Goal: Transaction & Acquisition: Purchase product/service

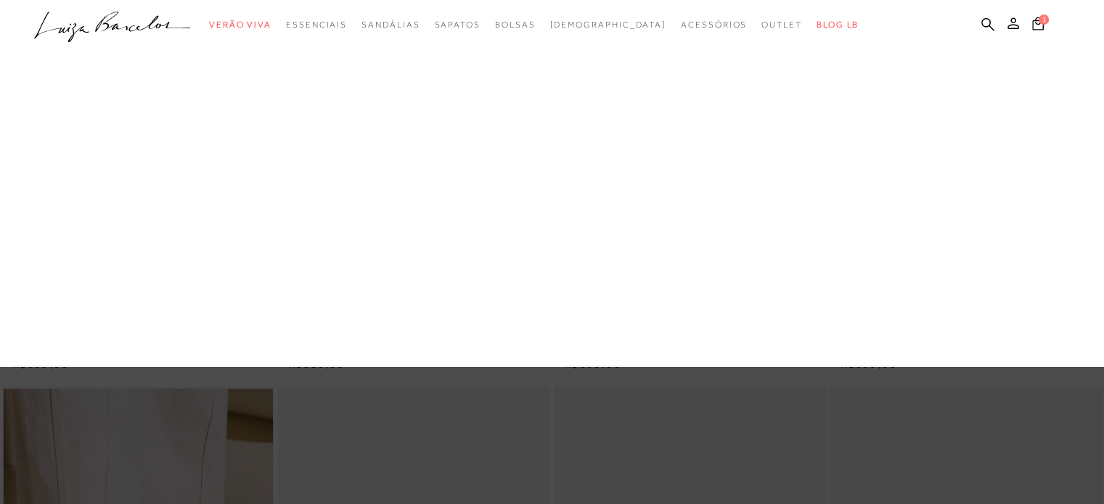
drag, startPoint x: 685, startPoint y: 237, endPoint x: 570, endPoint y: 60, distance: 211.4
click at [0, 0] on link "[DEMOGRAPHIC_DATA]" at bounding box center [0, 0] width 0 height 0
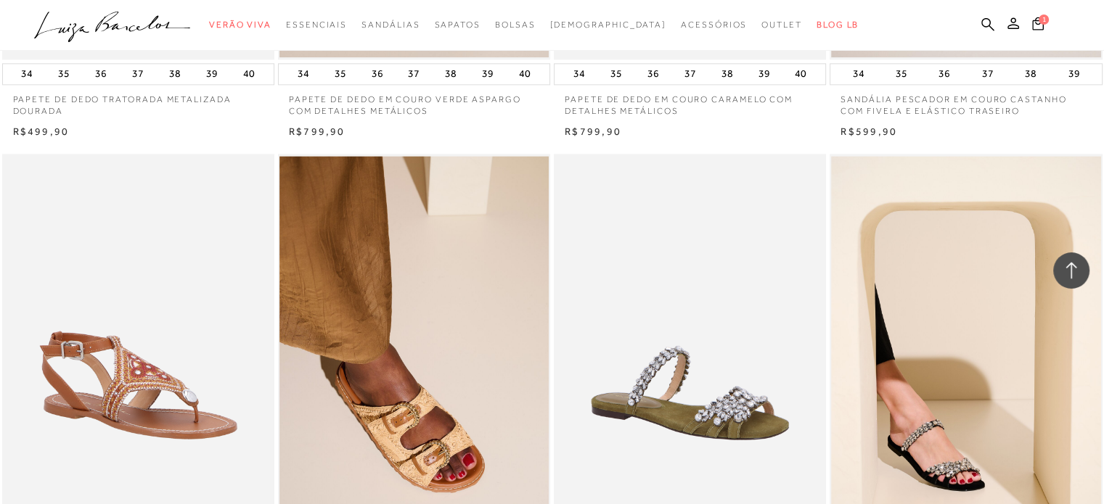
scroll to position [2177, 0]
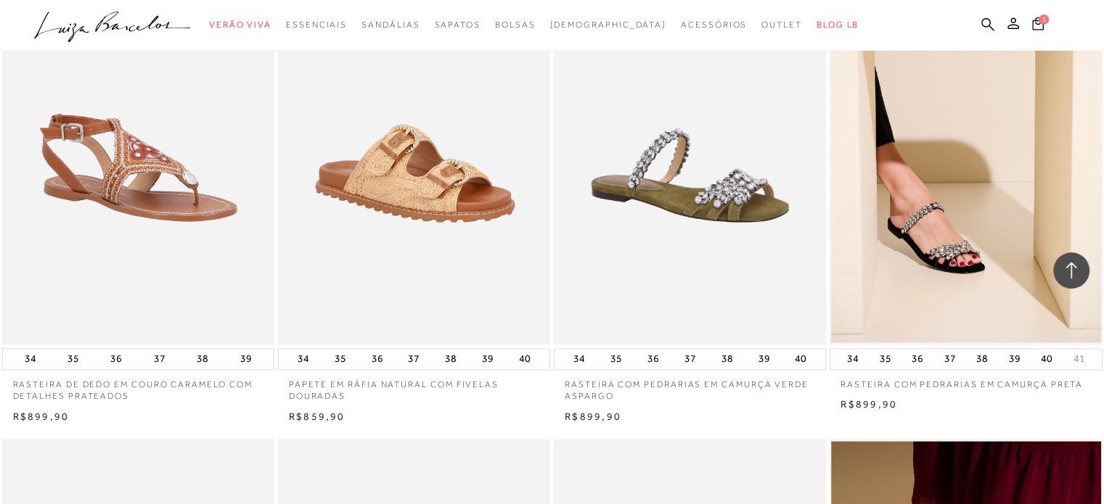
click at [380, 182] on img at bounding box center [414, 140] width 271 height 409
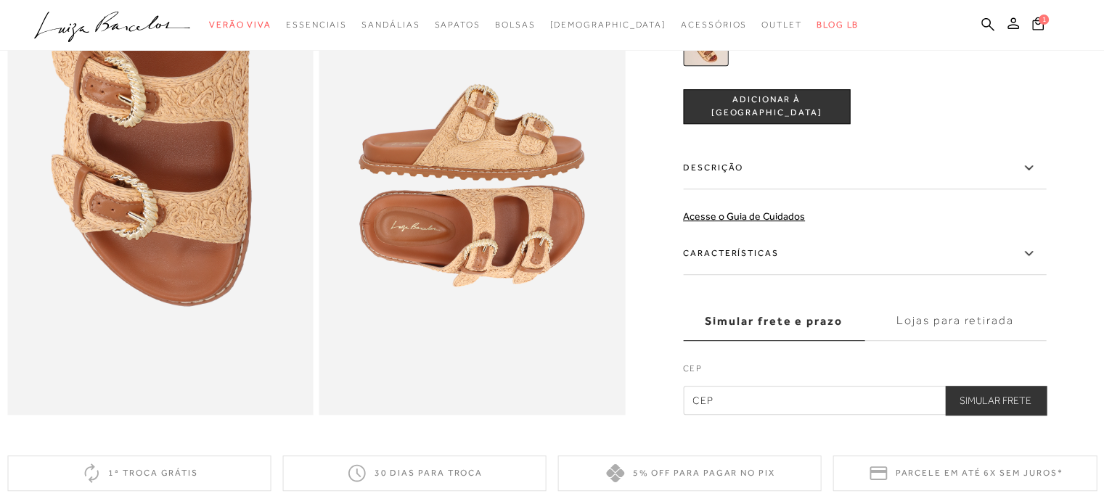
scroll to position [943, 0]
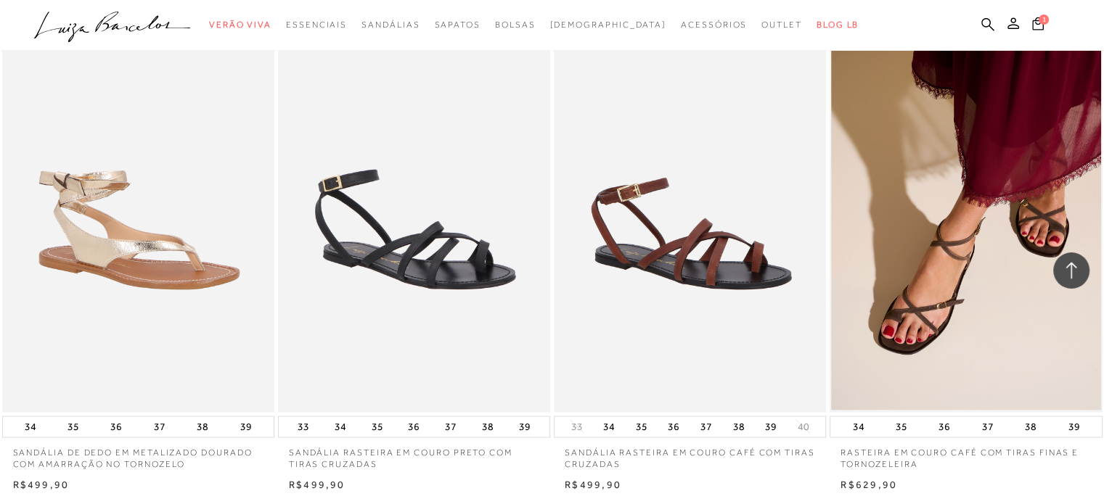
scroll to position [2976, 0]
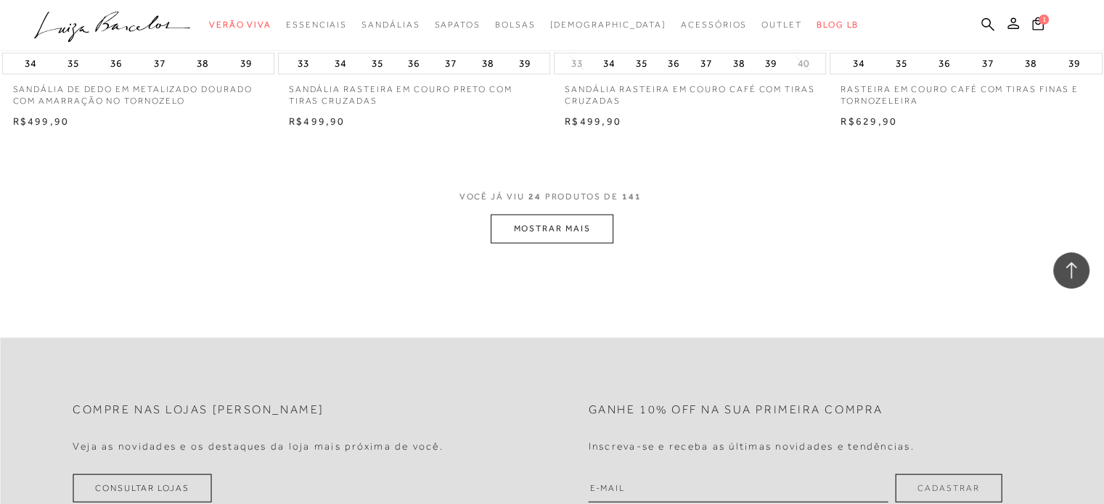
click at [523, 237] on button "MOSTRAR MAIS" at bounding box center [552, 229] width 122 height 28
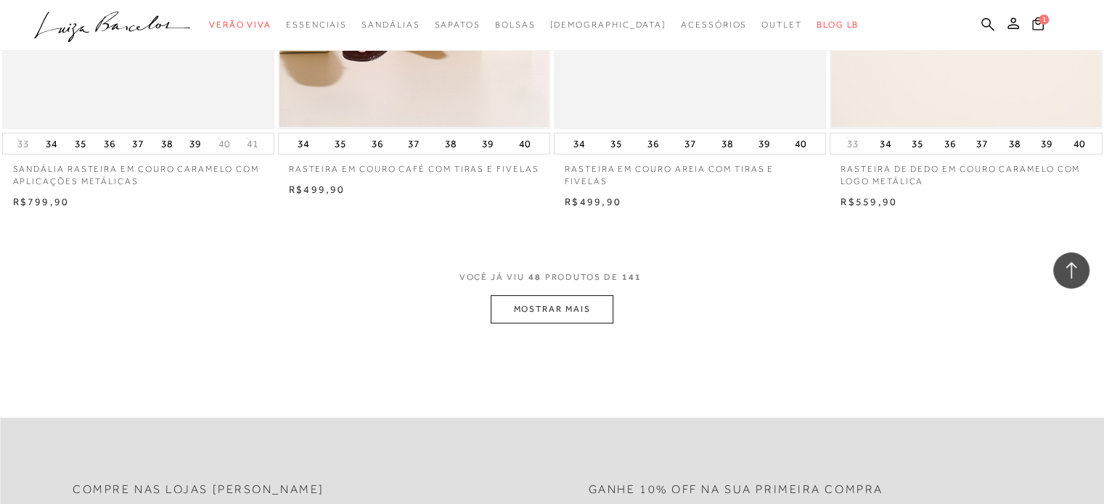
scroll to position [6024, 0]
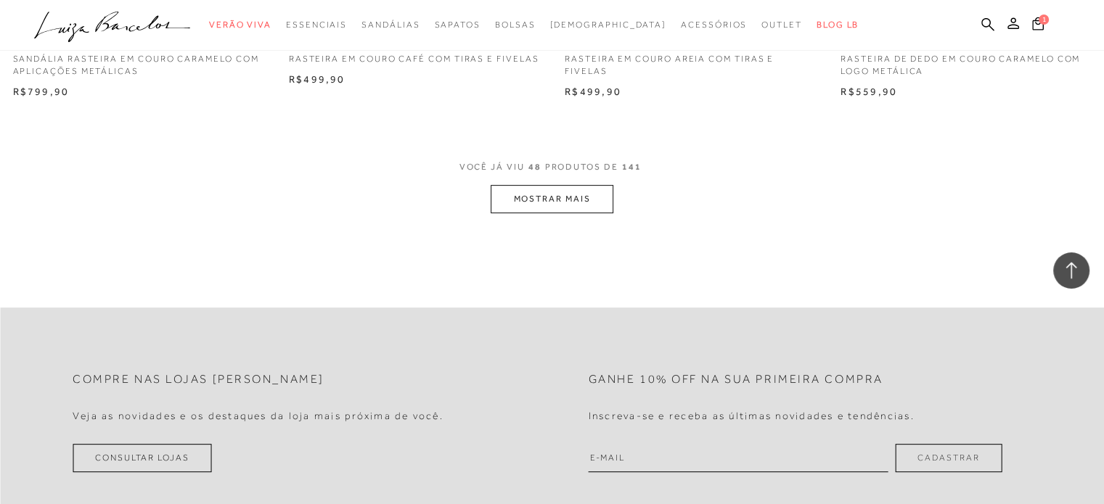
click at [559, 198] on button "MOSTRAR MAIS" at bounding box center [552, 199] width 122 height 28
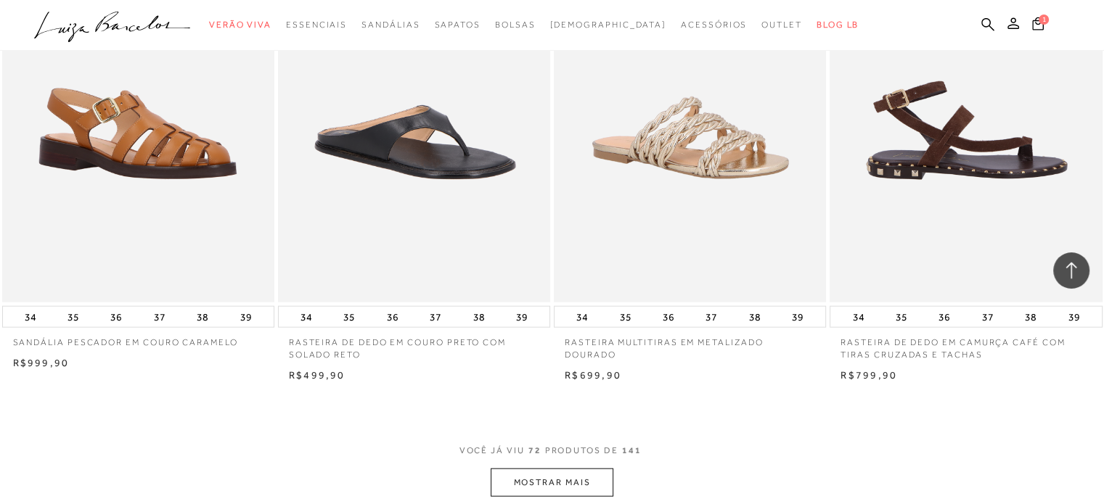
scroll to position [8999, 0]
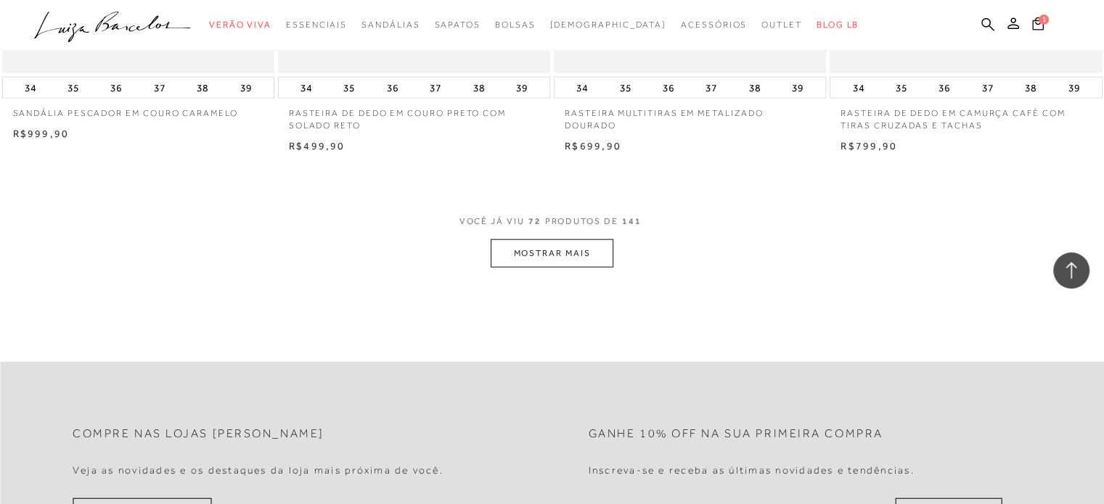
click at [557, 245] on button "MOSTRAR MAIS" at bounding box center [552, 253] width 122 height 28
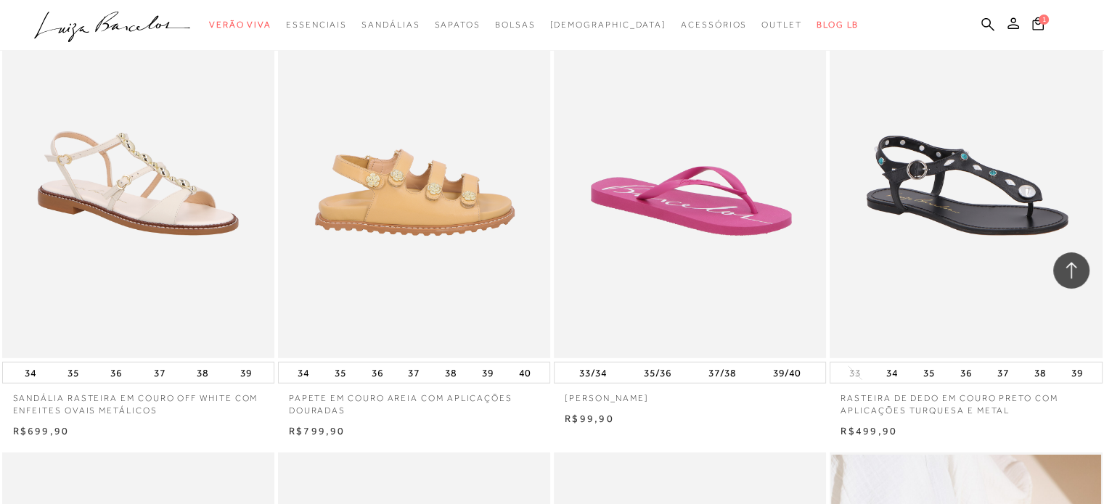
scroll to position [9072, 0]
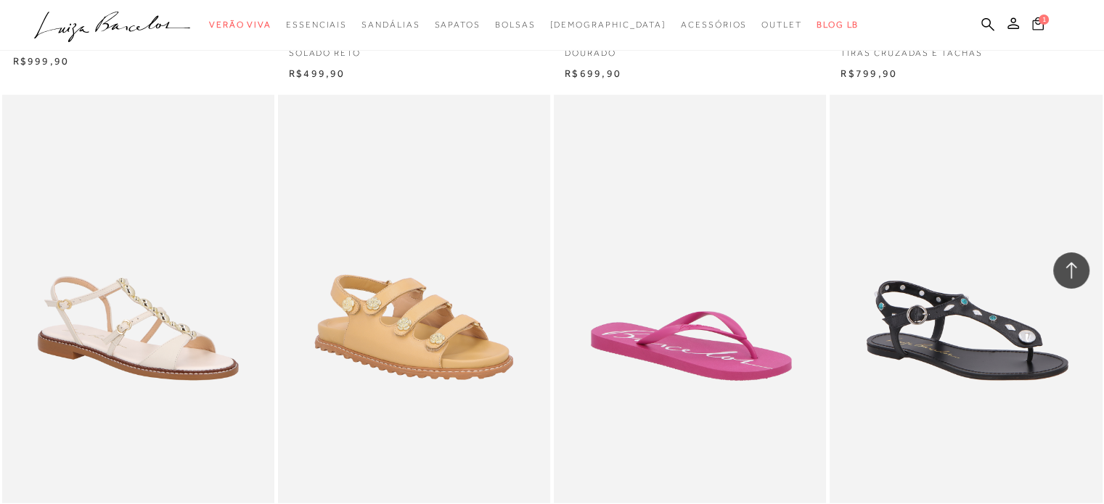
click at [1031, 25] on button "1" at bounding box center [1038, 26] width 20 height 20
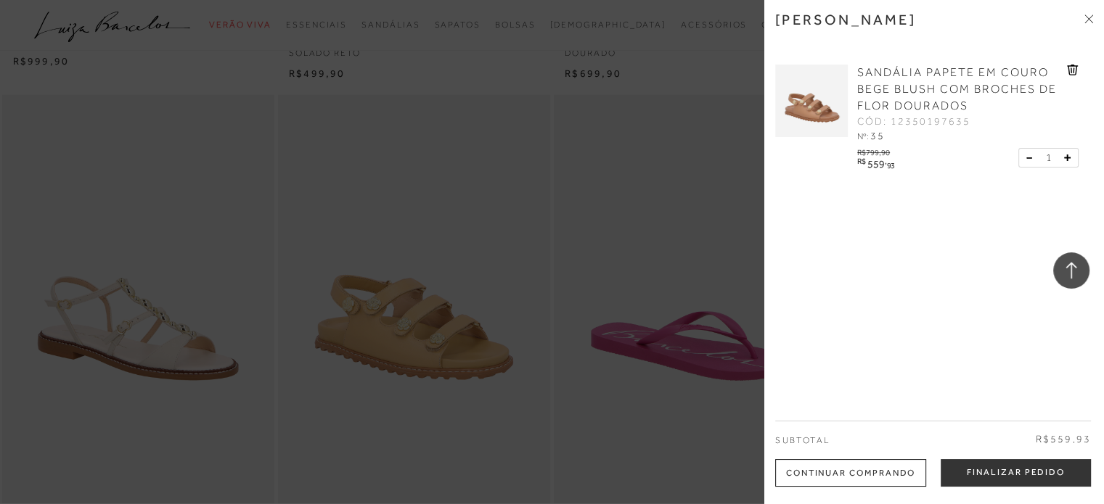
click at [959, 67] on span "SANDÁLIA PAPETE EM COURO BEGE BLUSH COM BROCHES DE FLOR DOURADOS" at bounding box center [957, 89] width 200 height 46
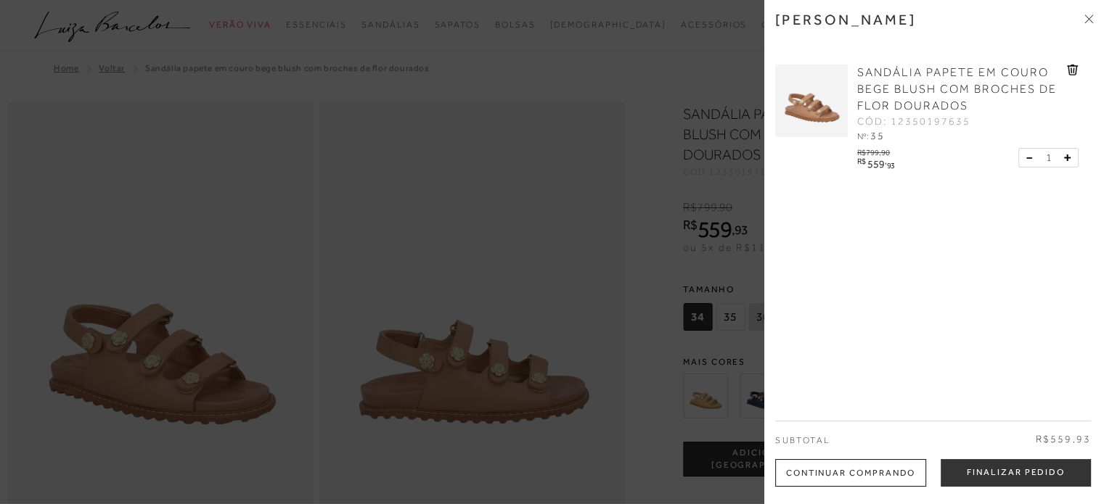
click at [537, 62] on div at bounding box center [552, 252] width 1104 height 504
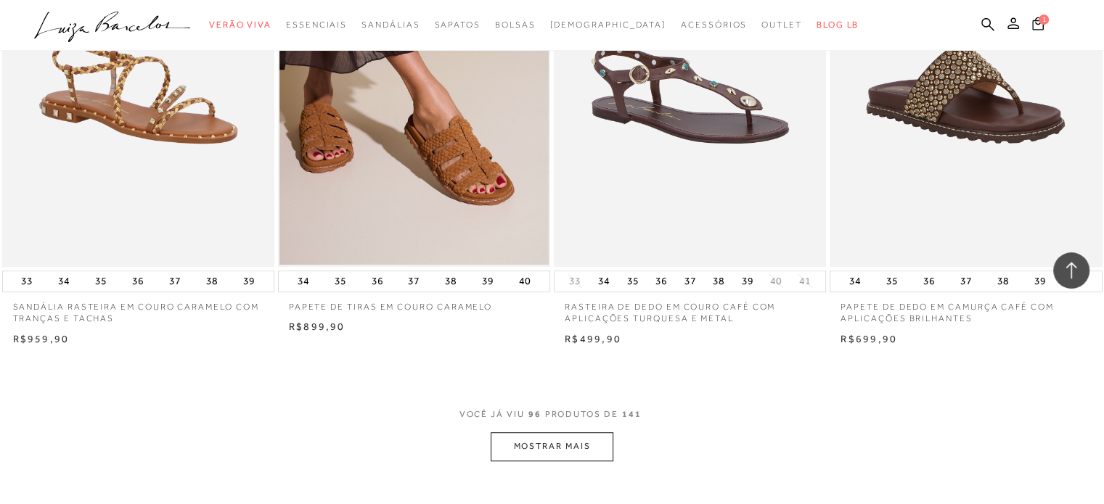
scroll to position [11902, 0]
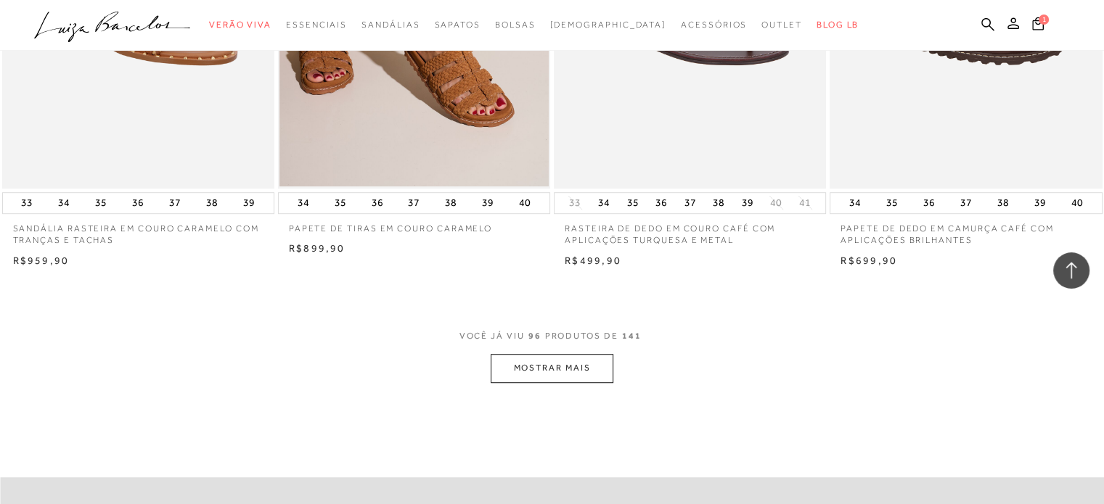
click at [570, 354] on button "MOSTRAR MAIS" at bounding box center [552, 368] width 122 height 28
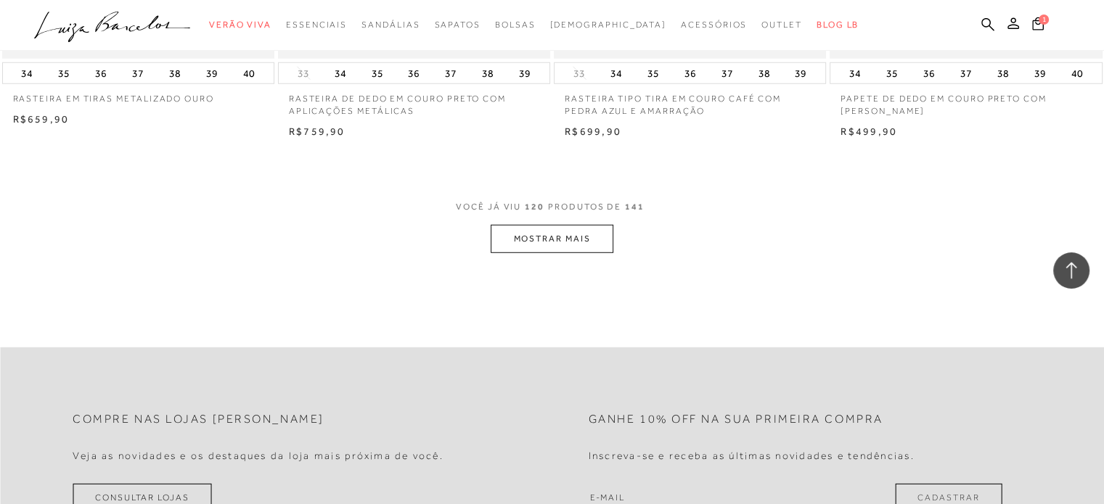
scroll to position [15096, 0]
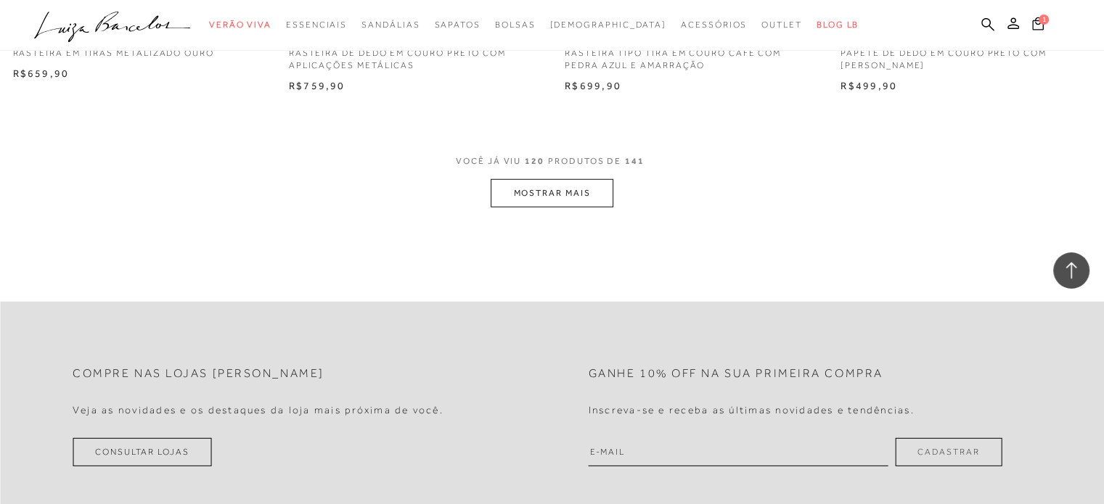
click at [546, 184] on button "MOSTRAR MAIS" at bounding box center [552, 193] width 122 height 28
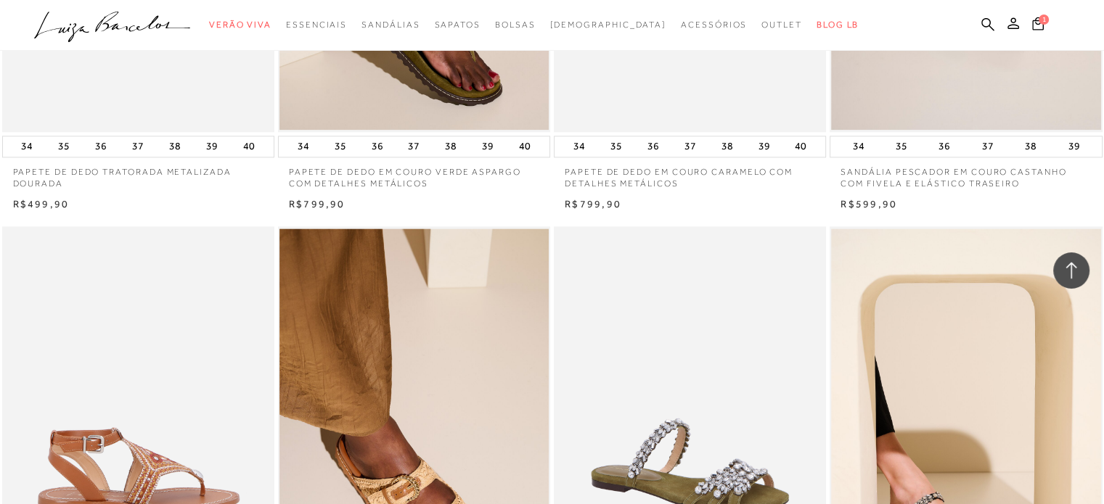
scroll to position [2105, 0]
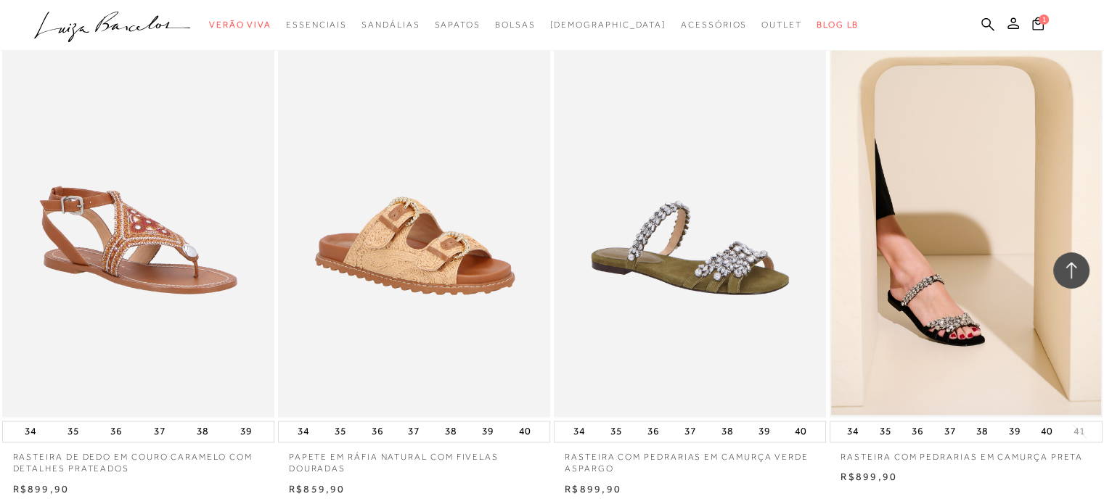
click at [385, 249] on img at bounding box center [414, 213] width 271 height 409
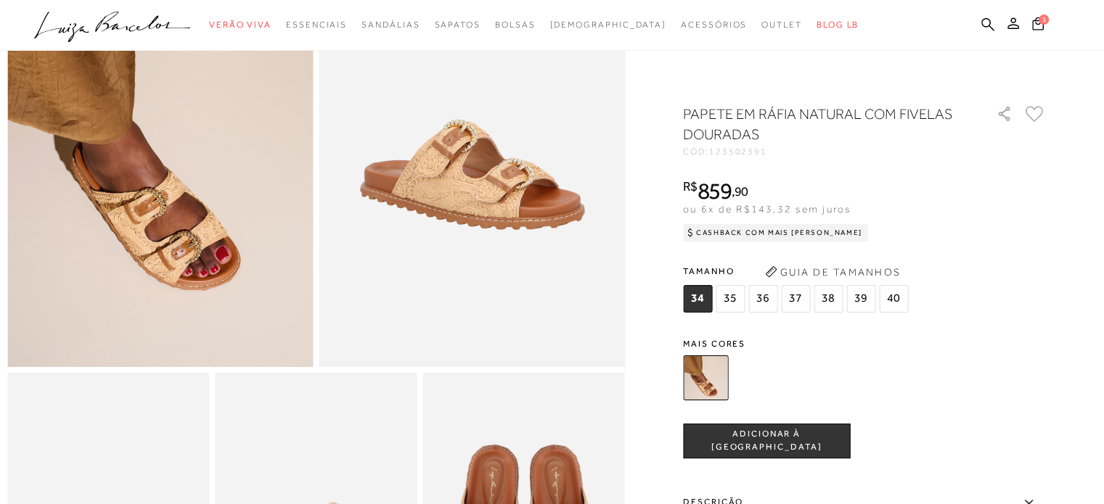
scroll to position [73, 0]
